Goal: Task Accomplishment & Management: Complete application form

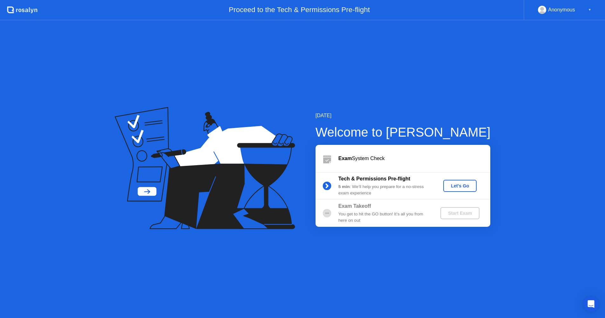
click at [460, 185] on div "Let's Go" at bounding box center [460, 185] width 28 height 5
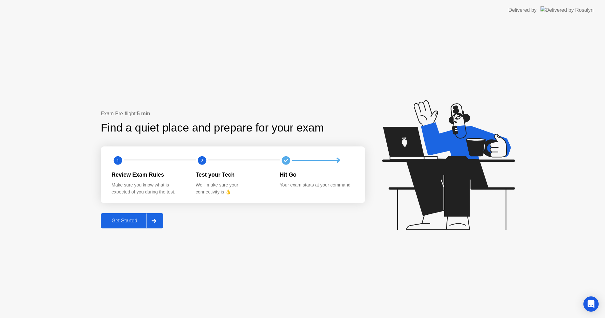
click at [157, 217] on div at bounding box center [153, 220] width 15 height 15
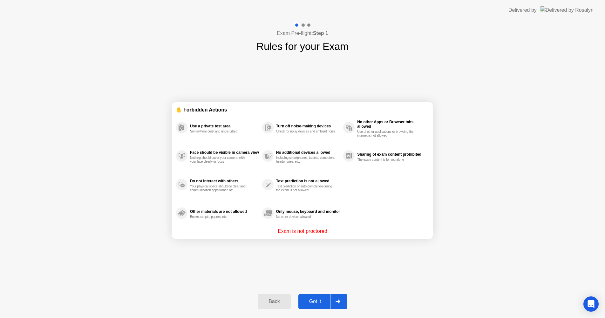
click at [313, 293] on div "Back Got it" at bounding box center [302, 301] width 97 height 29
click at [311, 300] on div "Got it" at bounding box center [315, 302] width 30 height 6
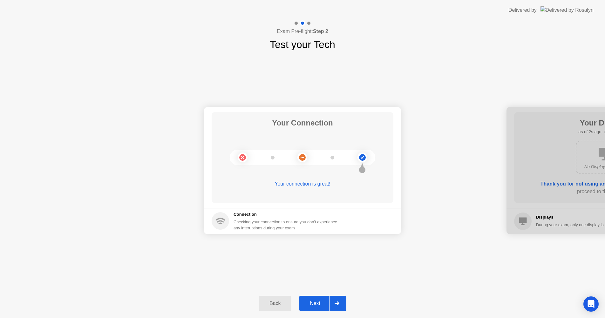
click at [319, 306] on div "Next" at bounding box center [315, 303] width 28 height 6
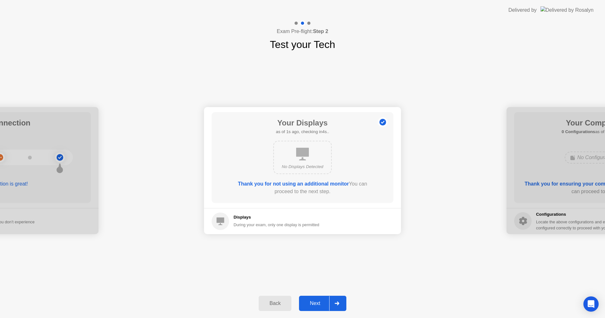
click at [310, 296] on button "Next" at bounding box center [322, 303] width 47 height 15
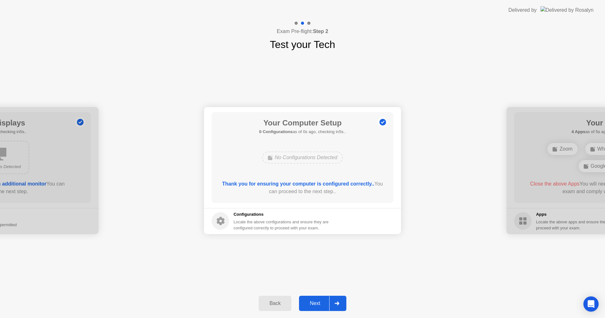
click at [310, 299] on button "Next" at bounding box center [322, 303] width 47 height 15
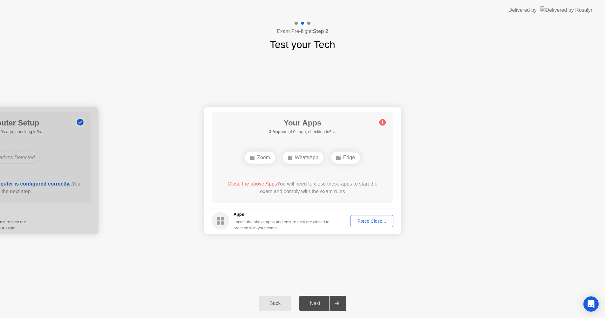
click at [168, 258] on div "Your Connection Your connection is great! Connection Checking your connection t…" at bounding box center [302, 170] width 605 height 237
click at [223, 168] on div "Your Apps Searching for disallowed apps... Zoom WhatsApp Edge Close the above A…" at bounding box center [303, 157] width 182 height 91
click at [119, 277] on div "Your Connection Your connection is great! Connection Checking your connection t…" at bounding box center [302, 170] width 605 height 237
drag, startPoint x: 231, startPoint y: 257, endPoint x: 225, endPoint y: 267, distance: 12.7
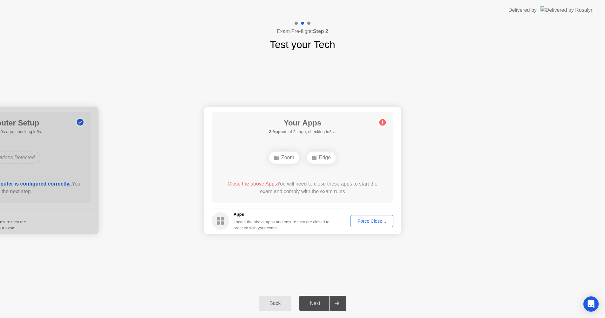
click at [231, 257] on div "Your Connection Your connection is great! Connection Checking your connection t…" at bounding box center [302, 170] width 605 height 237
click at [358, 265] on div "Your Connection Your connection is great! Connection Checking your connection t…" at bounding box center [302, 170] width 605 height 237
click at [366, 219] on div "Force Close..." at bounding box center [371, 220] width 39 height 5
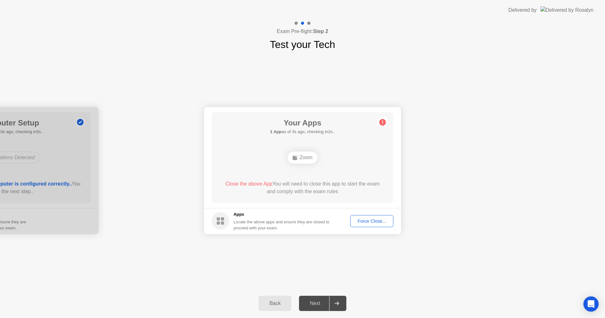
drag, startPoint x: 178, startPoint y: 284, endPoint x: 312, endPoint y: 224, distance: 146.8
click at [179, 283] on div "Your Connection Your connection is great! Connection Checking your connection t…" at bounding box center [302, 170] width 605 height 237
click at [374, 224] on div "Force Close..." at bounding box center [371, 220] width 39 height 5
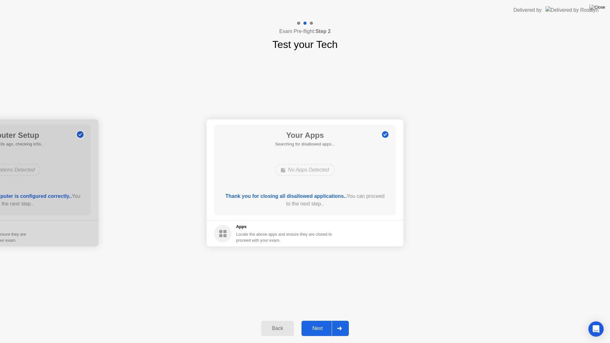
click at [314, 323] on div "Next" at bounding box center [317, 329] width 28 height 6
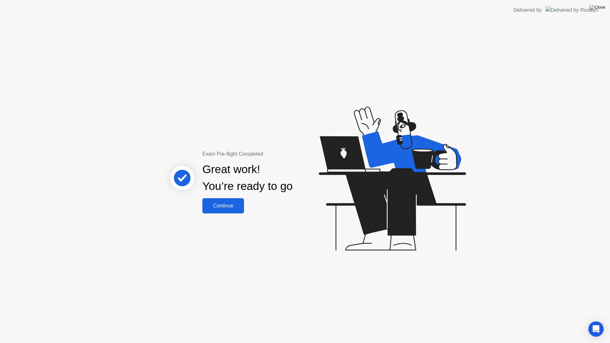
click at [221, 207] on div "Continue" at bounding box center [223, 206] width 38 height 6
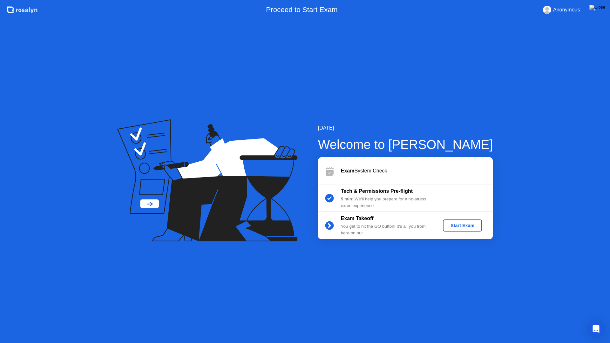
click at [55, 323] on div "[DATE] Welcome to [PERSON_NAME] Exam System Check Tech & Permissions Pre-flight…" at bounding box center [305, 181] width 610 height 323
click at [286, 252] on div "[DATE] Welcome to [PERSON_NAME] Exam System Check Tech & Permissions Pre-flight…" at bounding box center [305, 181] width 610 height 323
click at [609, 323] on div "[DATE] Welcome to [PERSON_NAME] Exam System Check Tech & Permissions Pre-flight…" at bounding box center [305, 181] width 610 height 323
click at [595, 323] on icon "Open Intercom Messenger" at bounding box center [595, 329] width 7 height 8
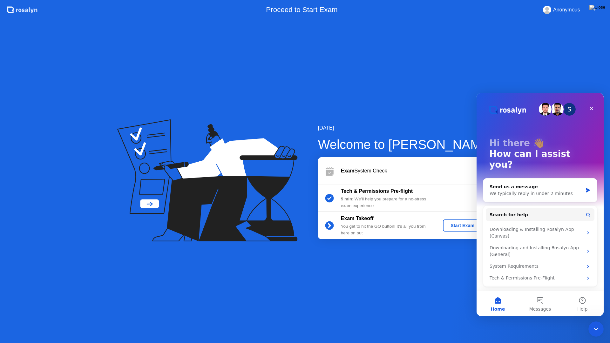
click at [342, 292] on div "[DATE] Welcome to [PERSON_NAME] Exam System Check Tech & Permissions Pre-flight…" at bounding box center [305, 181] width 610 height 323
click at [179, 306] on div "[DATE] Welcome to [PERSON_NAME] Exam System Check Tech & Permissions Pre-flight…" at bounding box center [305, 181] width 610 height 323
click at [594, 105] on div "Close" at bounding box center [591, 108] width 11 height 11
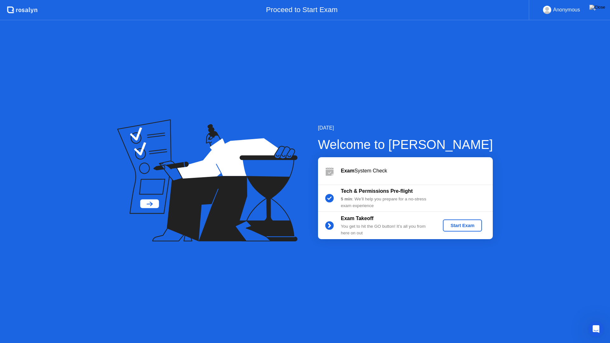
click at [220, 158] on icon at bounding box center [204, 167] width 149 height 81
click at [0, 1] on div ".st0{fill:#f0f8ff;} .st1{fill:#d4e3ff;} .st2{fill:#b4c2ff;} background" at bounding box center [18, 10] width 37 height 20
drag, startPoint x: 4, startPoint y: 4, endPoint x: 25, endPoint y: 12, distance: 21.7
click at [25, 12] on div ".st0{fill:#f0f8ff;} .st1{fill:#d4e3ff;} .st2{fill:#b4c2ff;} background" at bounding box center [18, 10] width 37 height 20
click at [0, 0] on div ".st0{fill:#f0f8ff;} .st1{fill:#d4e3ff;} .st2{fill:#b4c2ff;} background" at bounding box center [18, 10] width 37 height 20
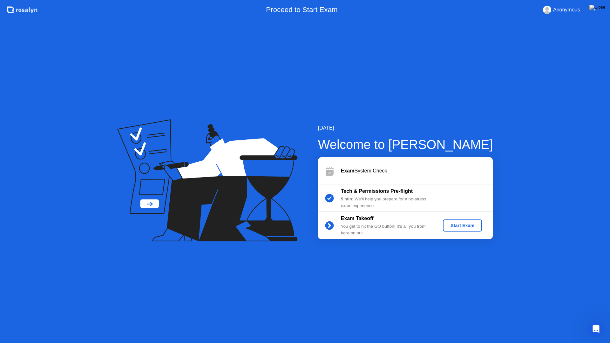
click at [454, 229] on button "Start Exam" at bounding box center [462, 225] width 39 height 12
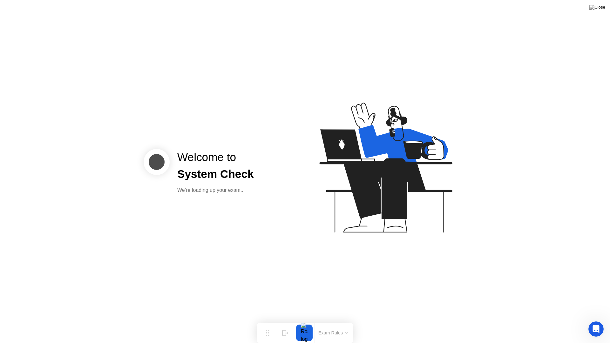
click at [265, 227] on div "Welcome to System Check We’re loading up your exam..." at bounding box center [305, 171] width 610 height 343
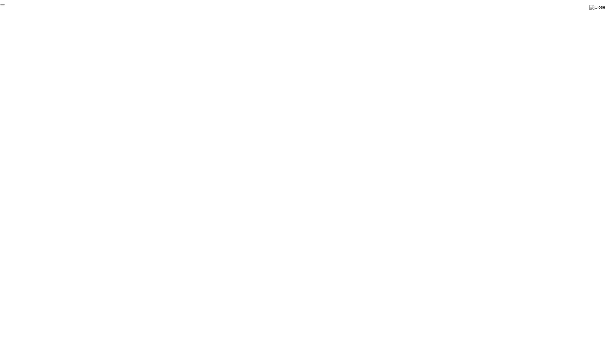
click div "End Proctoring Session"
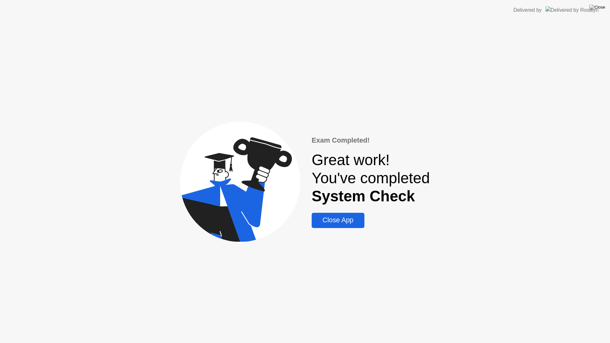
click at [339, 220] on div "Close App" at bounding box center [337, 220] width 49 height 8
